Goal: Task Accomplishment & Management: Manage account settings

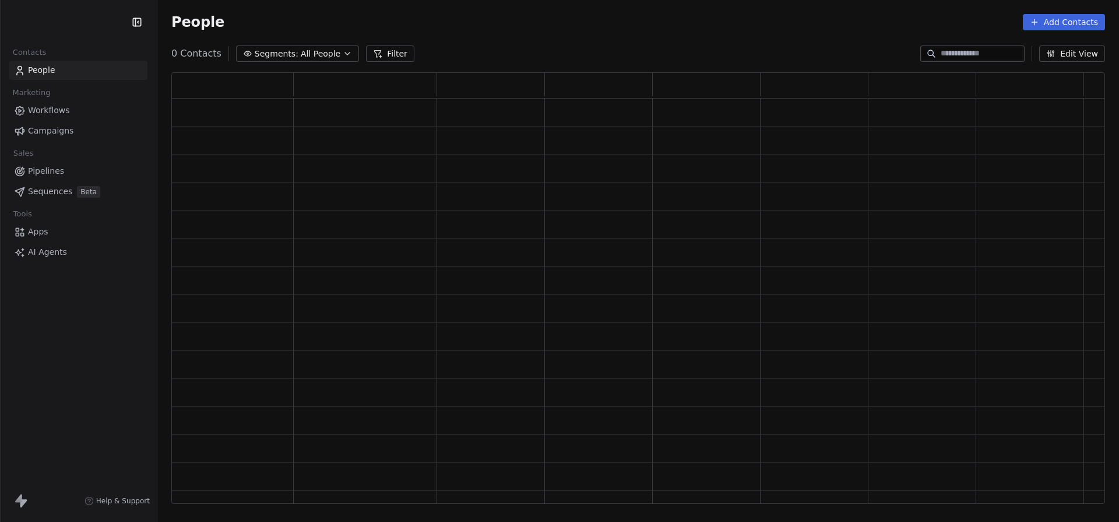
scroll to position [431, 934]
click at [97, 27] on html "Swipe One Contacts People Marketing Workflows Campaigns Sales Pipelines Sequenc…" at bounding box center [559, 261] width 1119 height 522
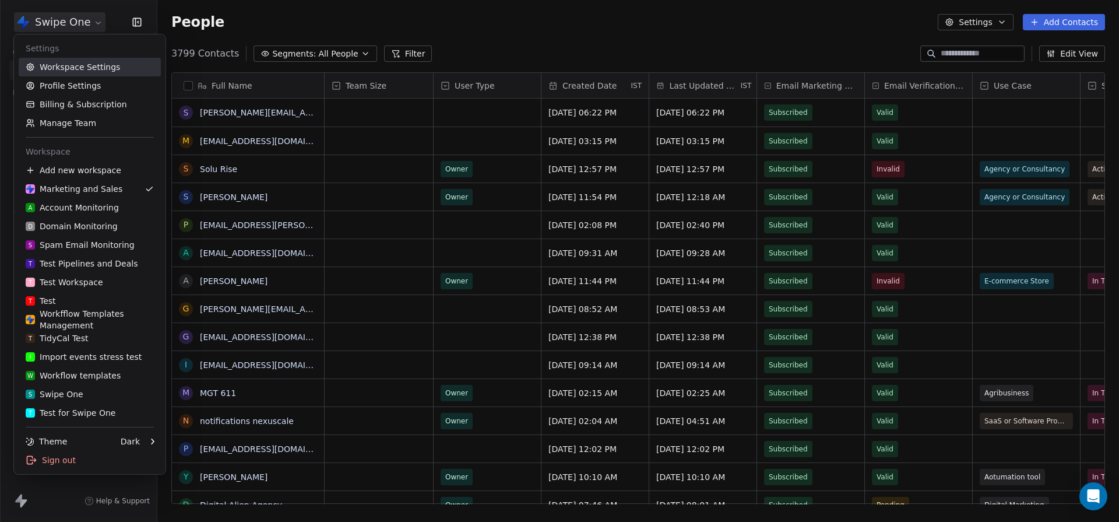
click at [93, 73] on link "Workspace Settings" at bounding box center [90, 67] width 142 height 19
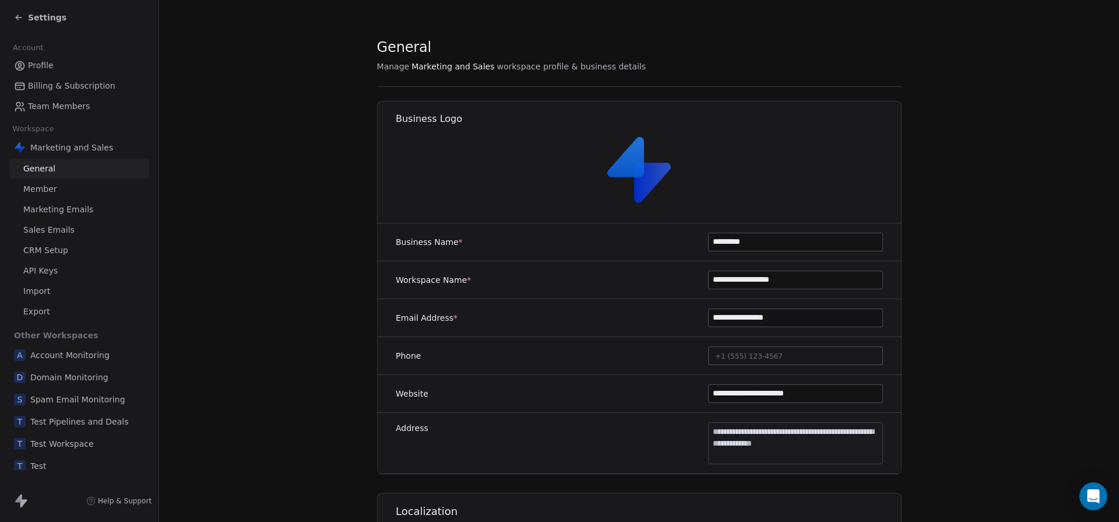
click at [68, 226] on span "Sales Emails" at bounding box center [48, 230] width 51 height 12
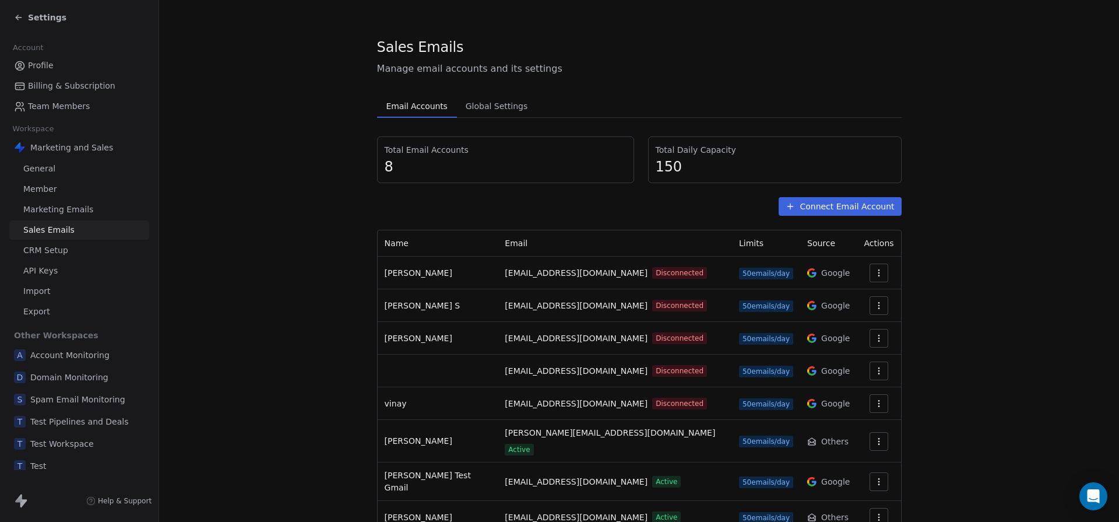
click at [876, 269] on icon "button" at bounding box center [878, 272] width 9 height 9
click at [944, 288] on html "Settings Account Profile Billing & Subscription Team Members Workspace Marketin…" at bounding box center [559, 261] width 1119 height 522
click at [877, 270] on icon "button" at bounding box center [878, 272] width 9 height 9
click at [974, 274] on html "Settings Account Profile Billing & Subscription Team Members Workspace Marketin…" at bounding box center [559, 261] width 1119 height 522
